Goal: Task Accomplishment & Management: Manage account settings

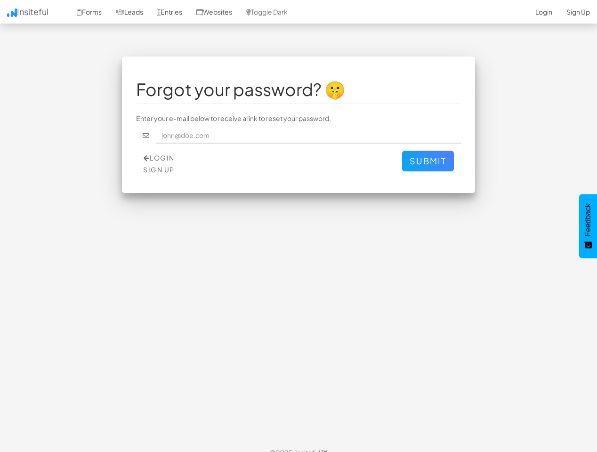
click at [299, 226] on div "Forgot your password? 🤫 Enter your e-mail below to receive a link to reset your…" at bounding box center [298, 249] width 551 height 384
click at [277, 12] on link "Toggle Dark" at bounding box center [267, 12] width 56 height 24
click at [428, 161] on button "Submit" at bounding box center [428, 161] width 52 height 21
click at [588, 226] on span "Feedback" at bounding box center [588, 220] width 8 height 33
